Goal: Register for event/course

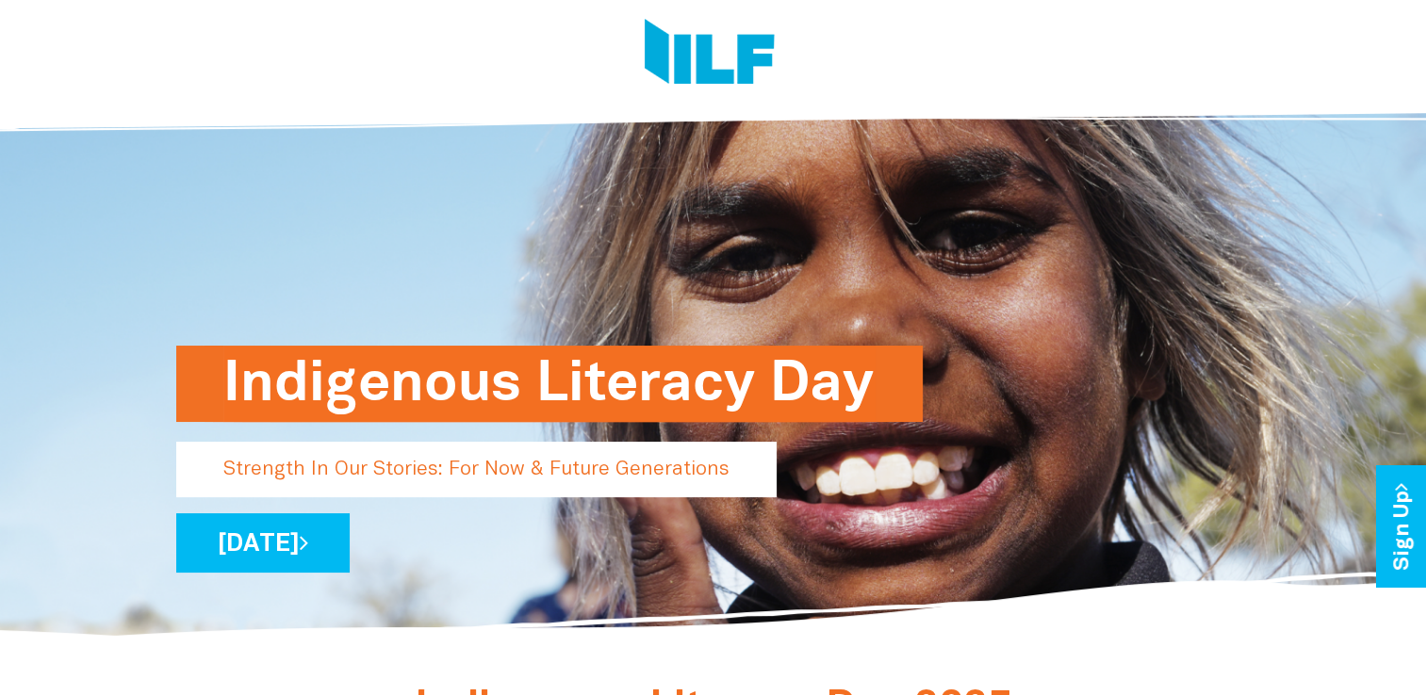
click at [326, 407] on h1 "Indigenous Literacy Day" at bounding box center [549, 384] width 652 height 76
click at [350, 544] on link "[DATE]" at bounding box center [262, 543] width 173 height 59
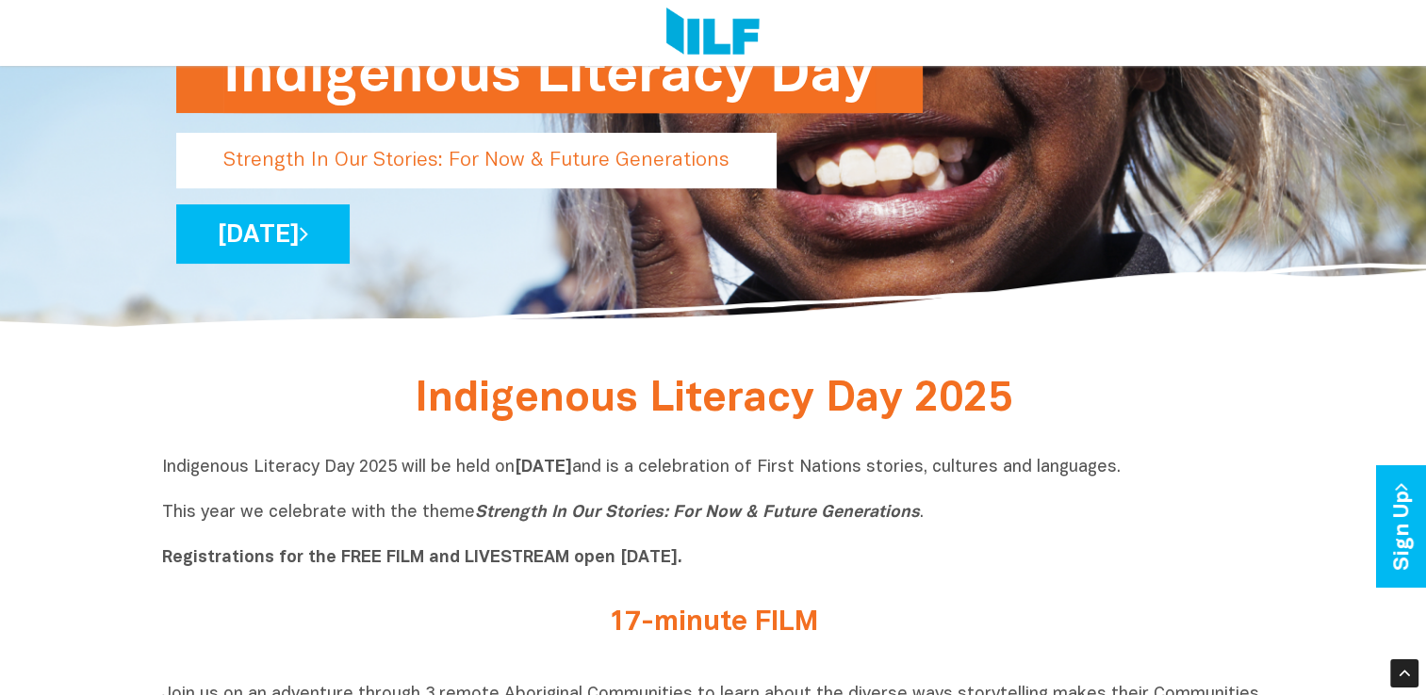
scroll to position [315, 0]
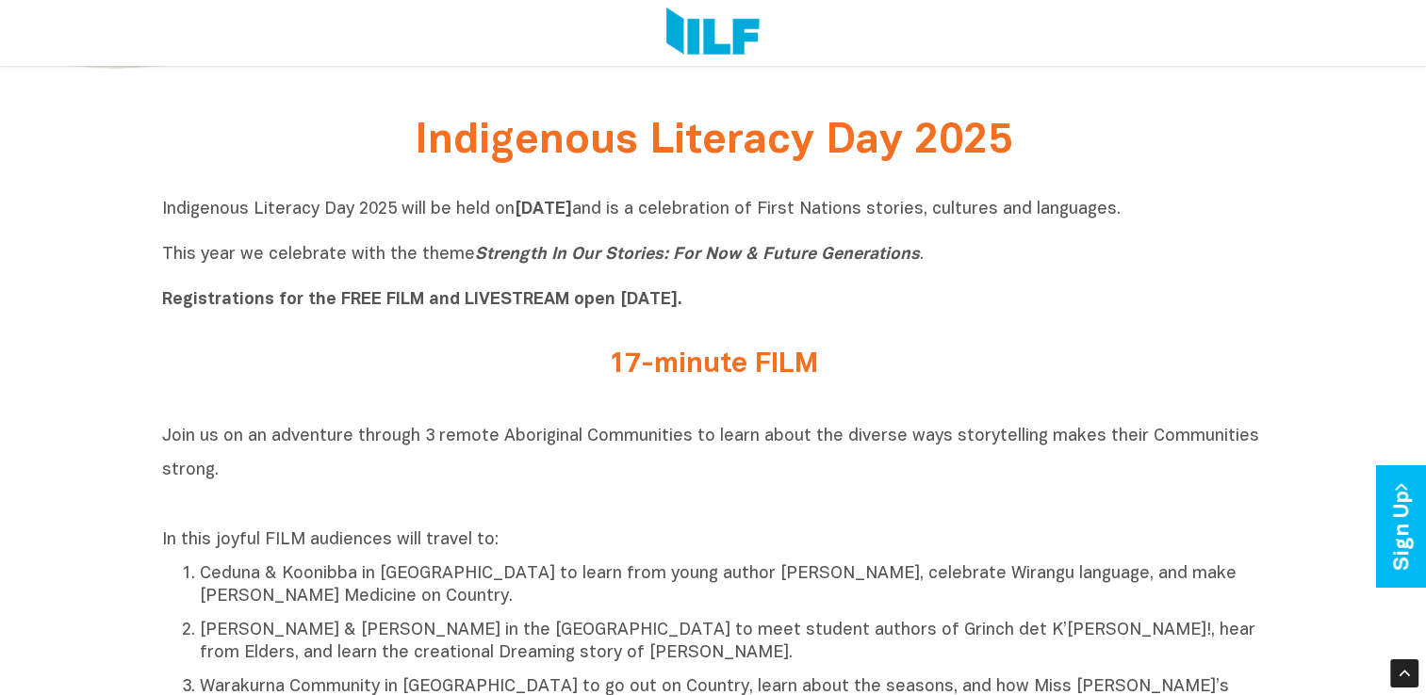
scroll to position [573, 0]
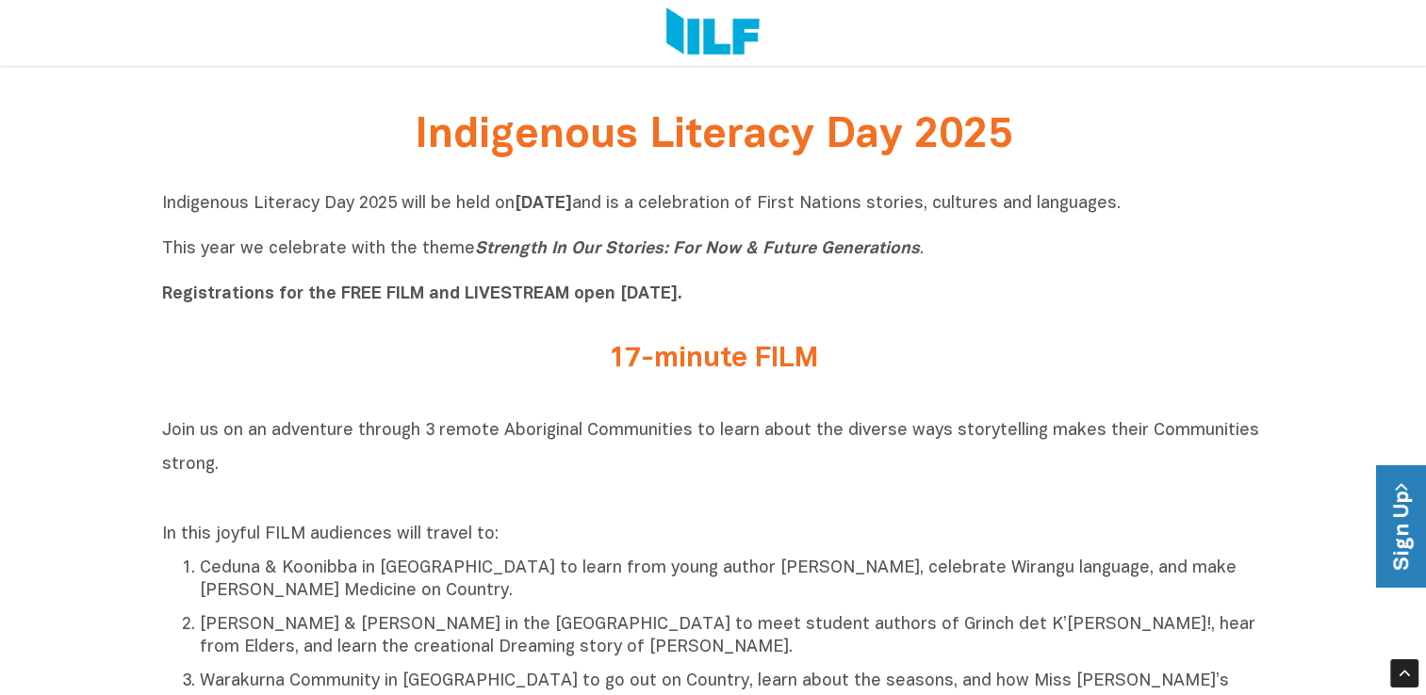
click at [1411, 538] on link "Sign Up" at bounding box center [1403, 527] width 54 height 122
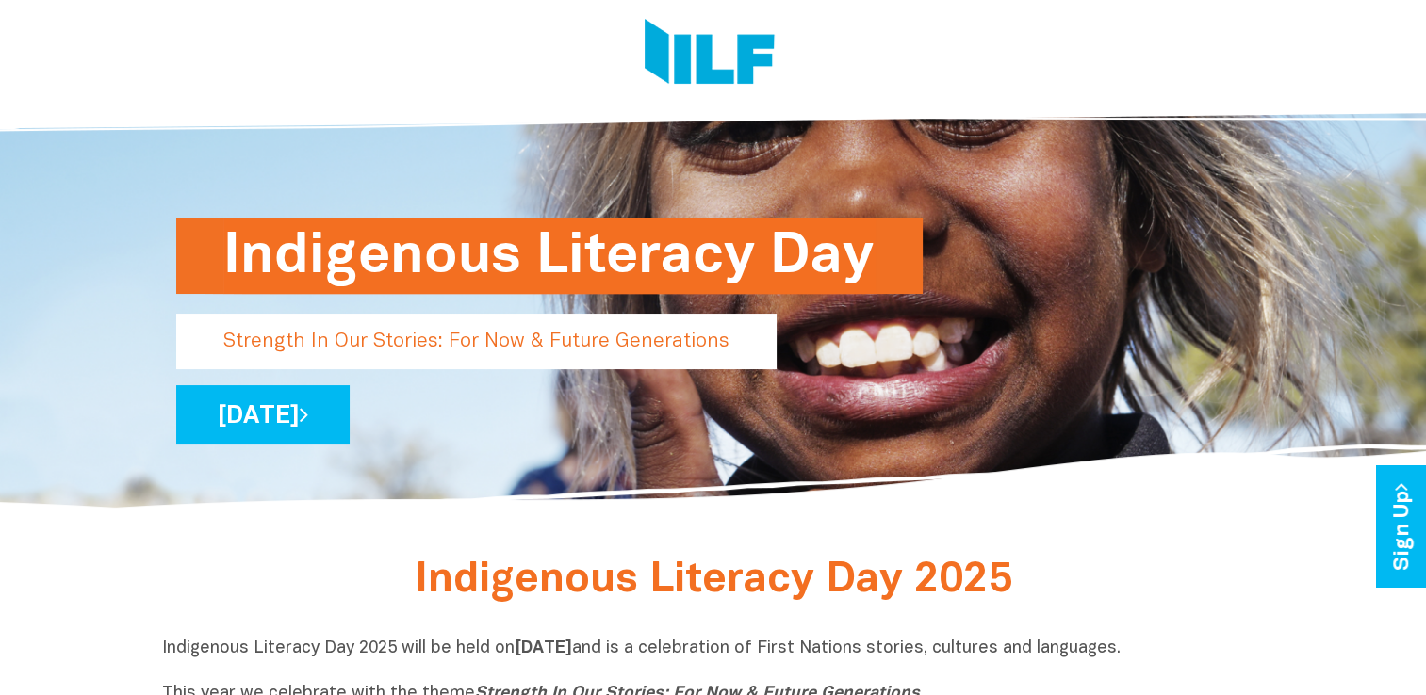
scroll to position [209, 0]
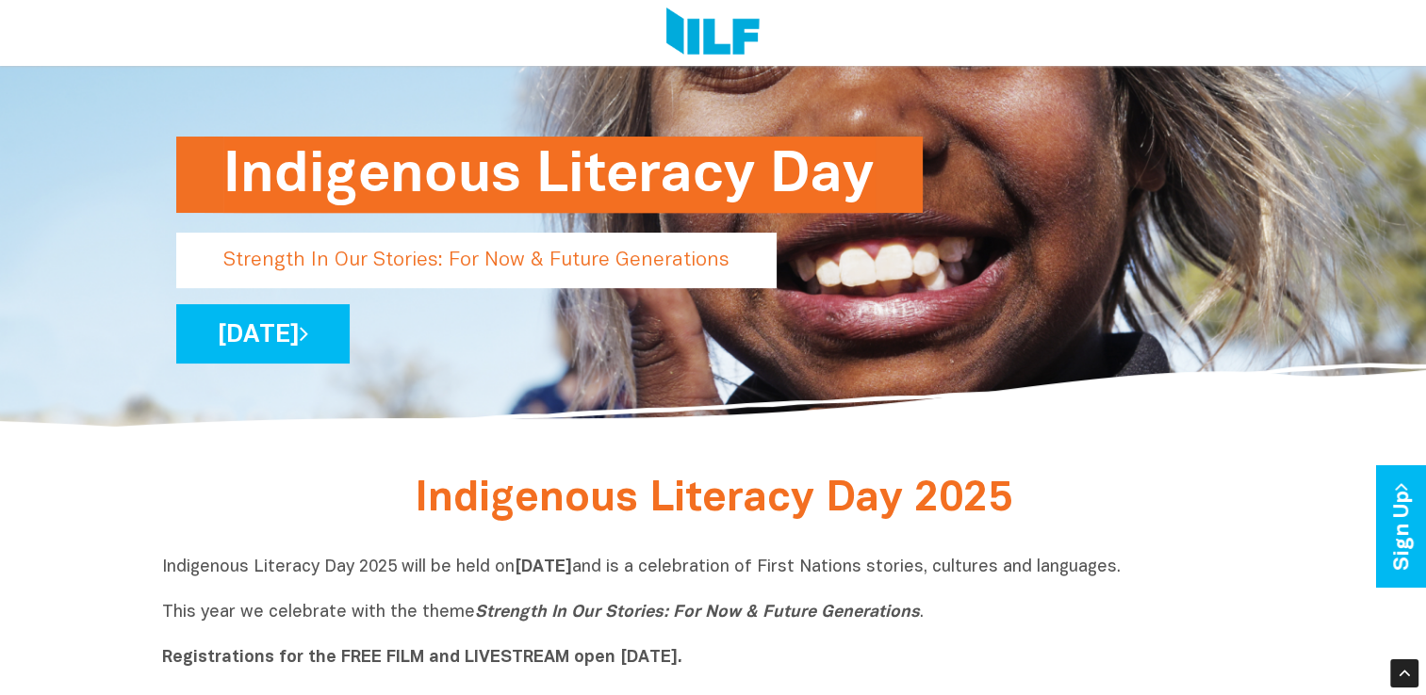
drag, startPoint x: 1425, startPoint y: 130, endPoint x: 1437, endPoint y: 164, distance: 36.1
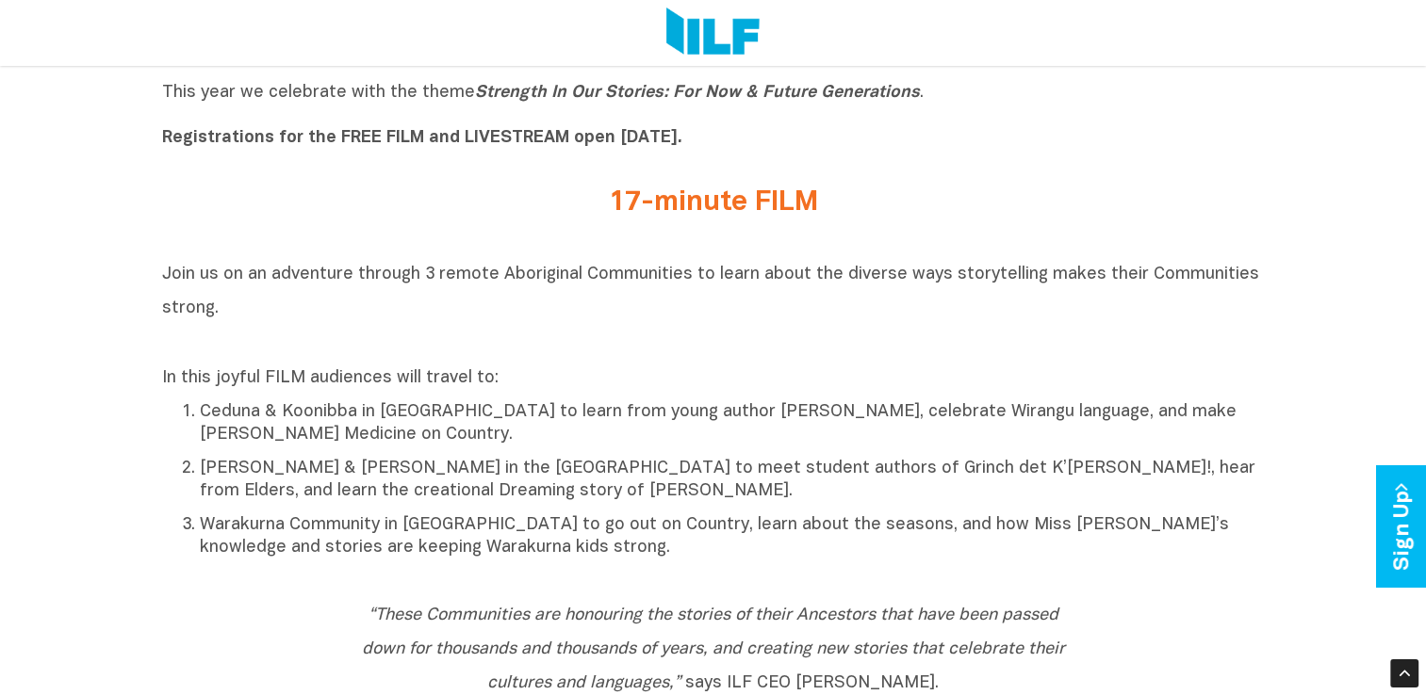
scroll to position [724, 0]
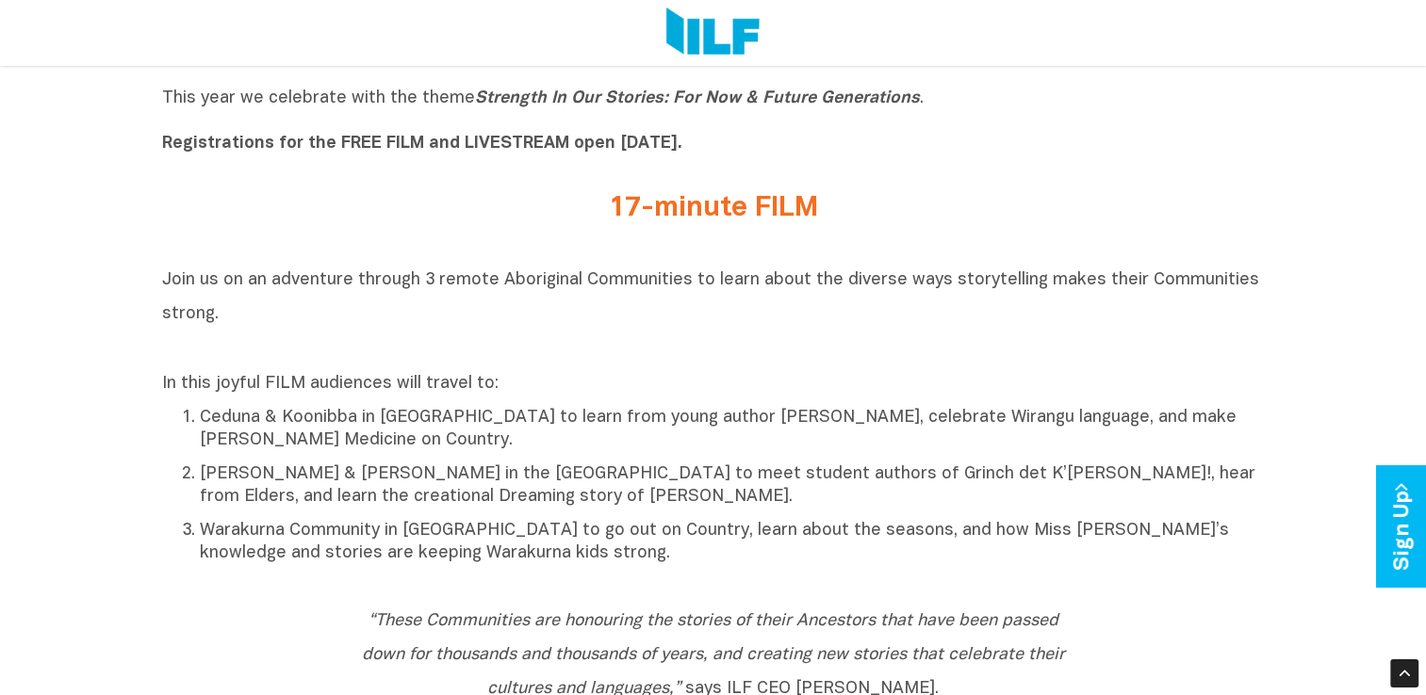
click at [417, 145] on b "Registrations for the FREE FILM and LIVESTREAM open [DATE]." at bounding box center [422, 144] width 520 height 16
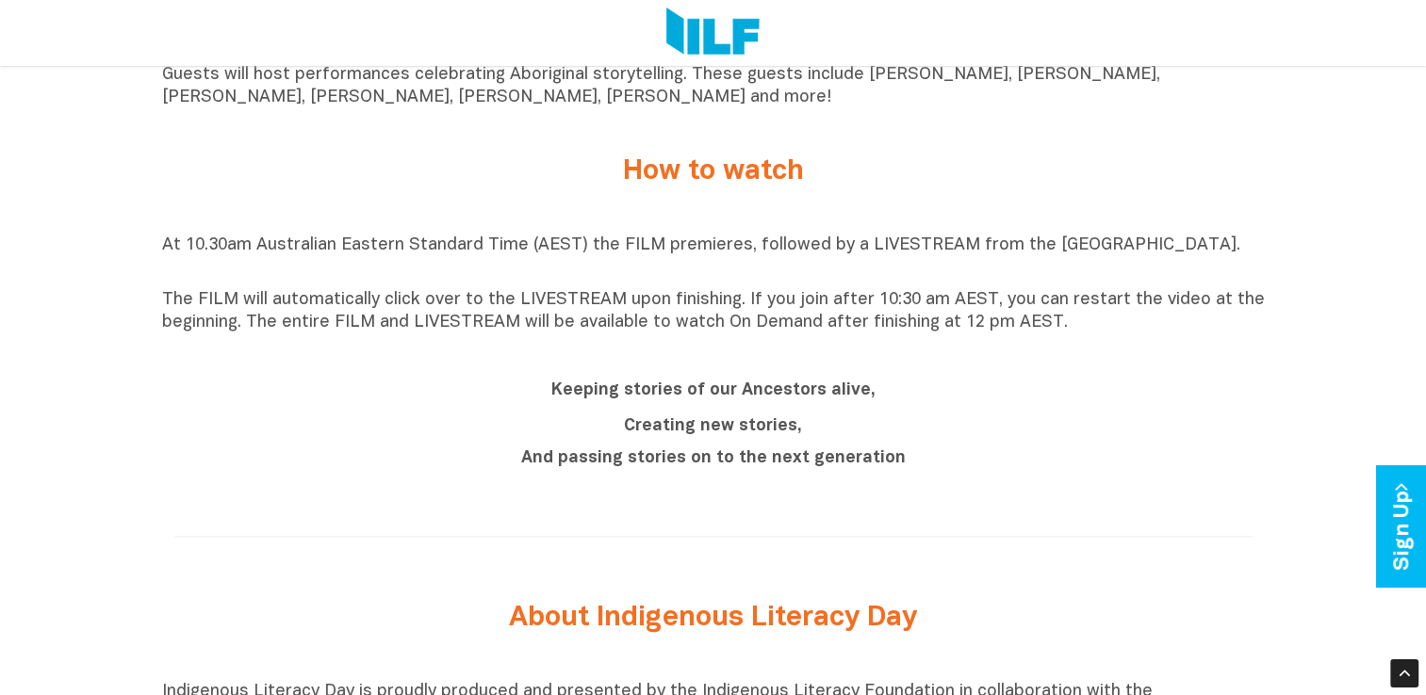
scroll to position [0, 0]
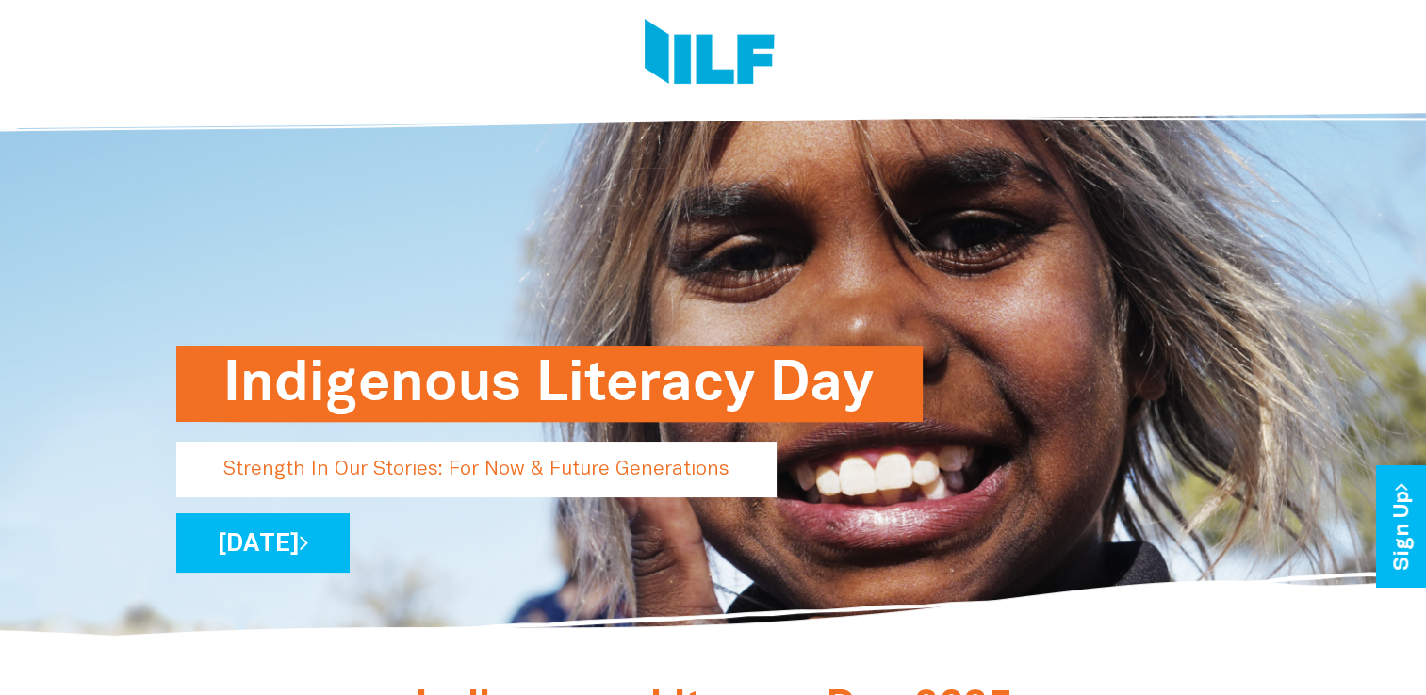
click at [713, 88] on img at bounding box center [709, 54] width 130 height 71
